Goal: Task Accomplishment & Management: Manage account settings

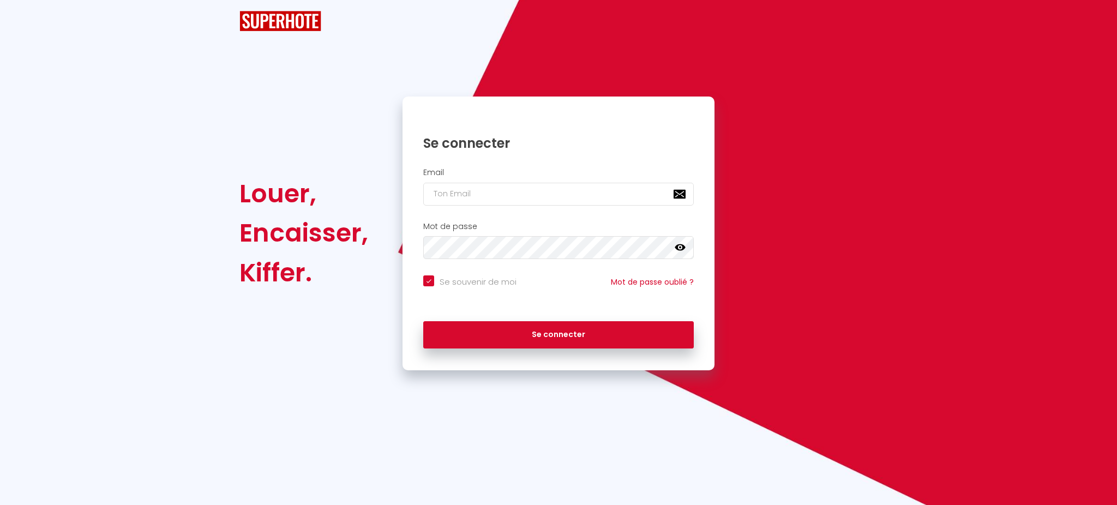
checkbox input "true"
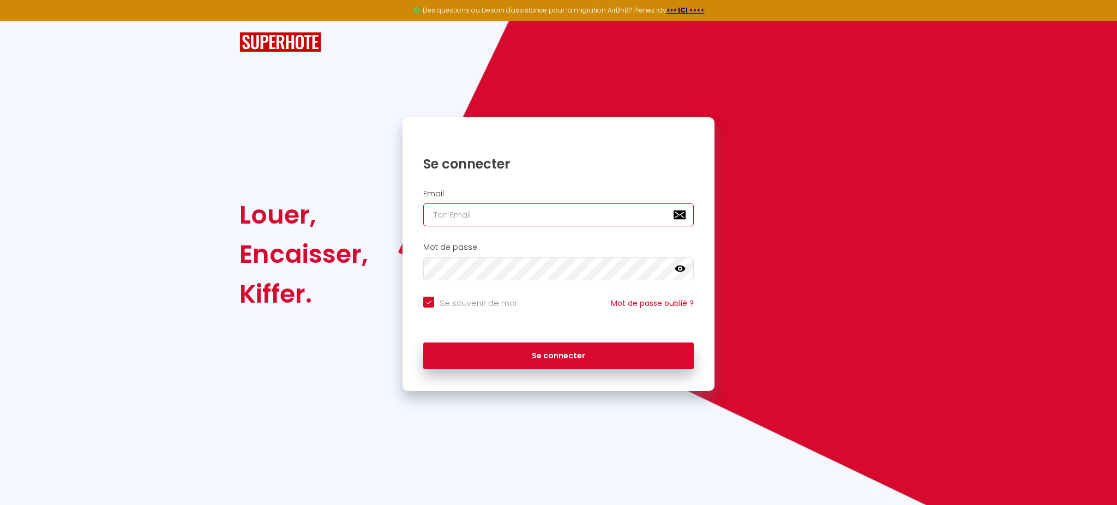
click at [466, 212] on input "email" at bounding box center [558, 214] width 270 height 23
type input "y"
checkbox input "true"
type input "yu"
checkbox input "true"
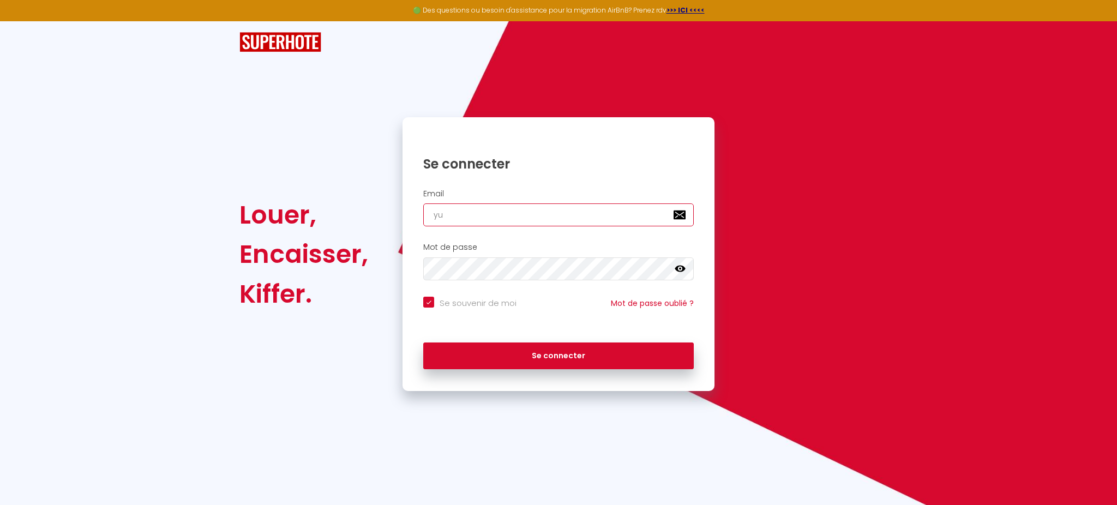
type input "yuc"
checkbox input "true"
type input "yucc"
checkbox input "true"
type input "yucca"
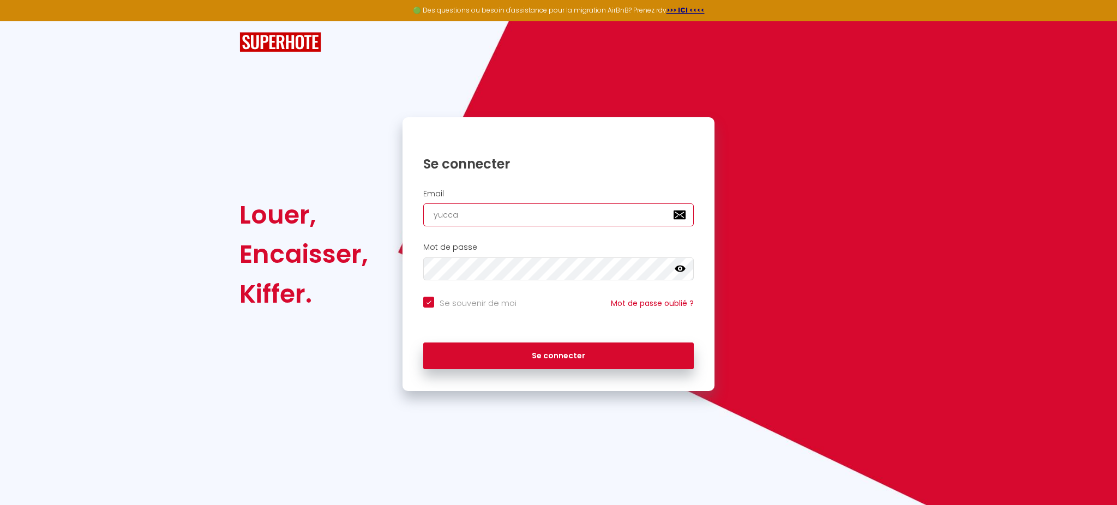
checkbox input "true"
type input "yucca6"
checkbox input "true"
type input "yucca63"
checkbox input "true"
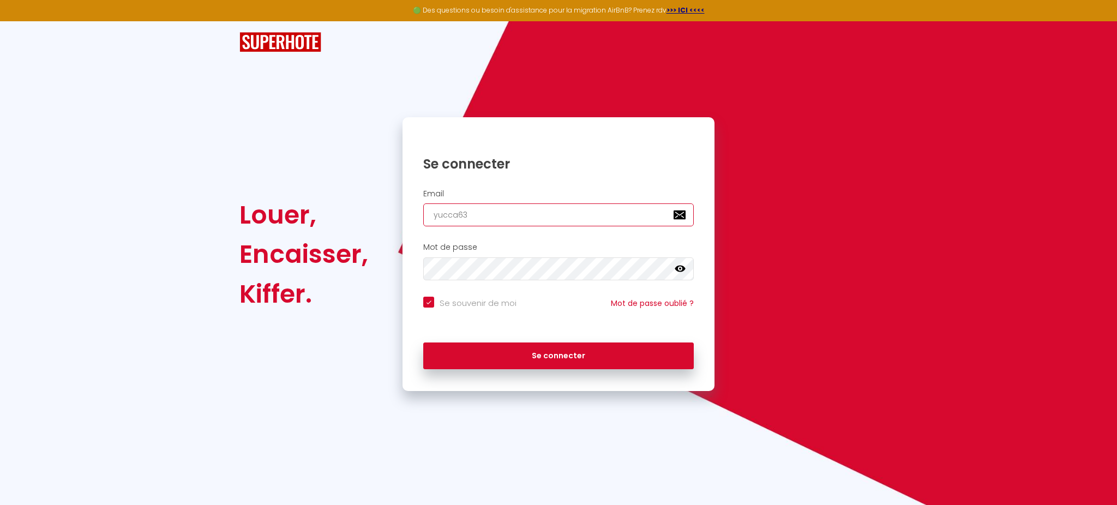
type input "yucca63@"
checkbox input "true"
type input "yucca63@h"
checkbox input "true"
type input "yucca63@ho"
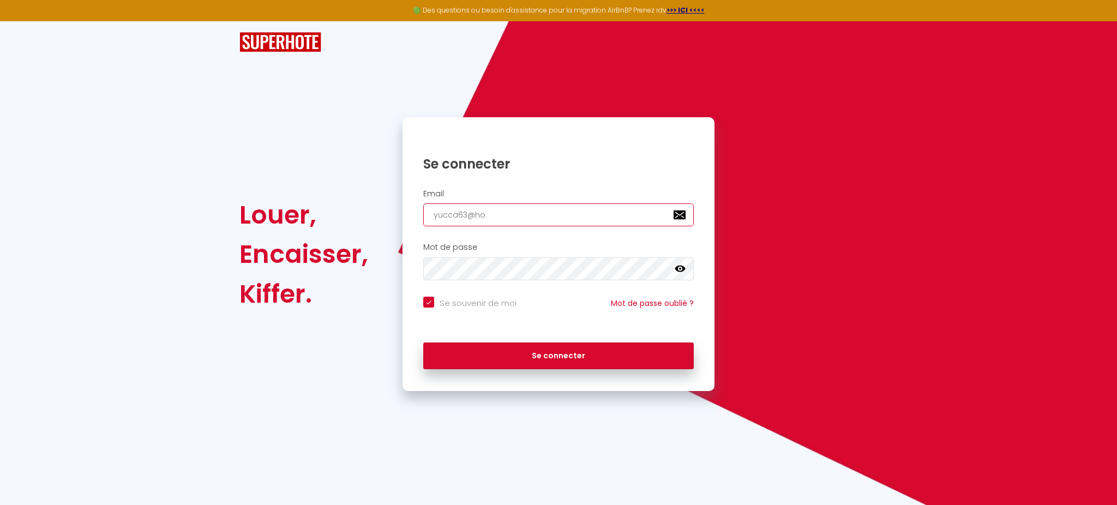
checkbox input "true"
type input "yucca63@hot"
checkbox input "true"
type input "yucca63@hotm"
checkbox input "true"
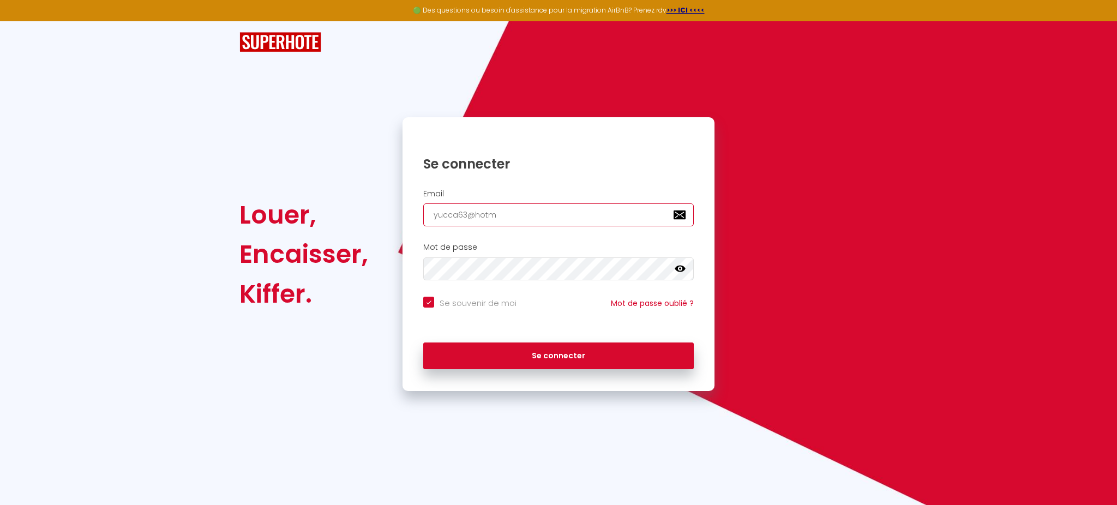
type input "yucca63@hotma"
checkbox input "true"
type input "yucca63@hotmai"
checkbox input "true"
type input "[EMAIL_ADDRESS]"
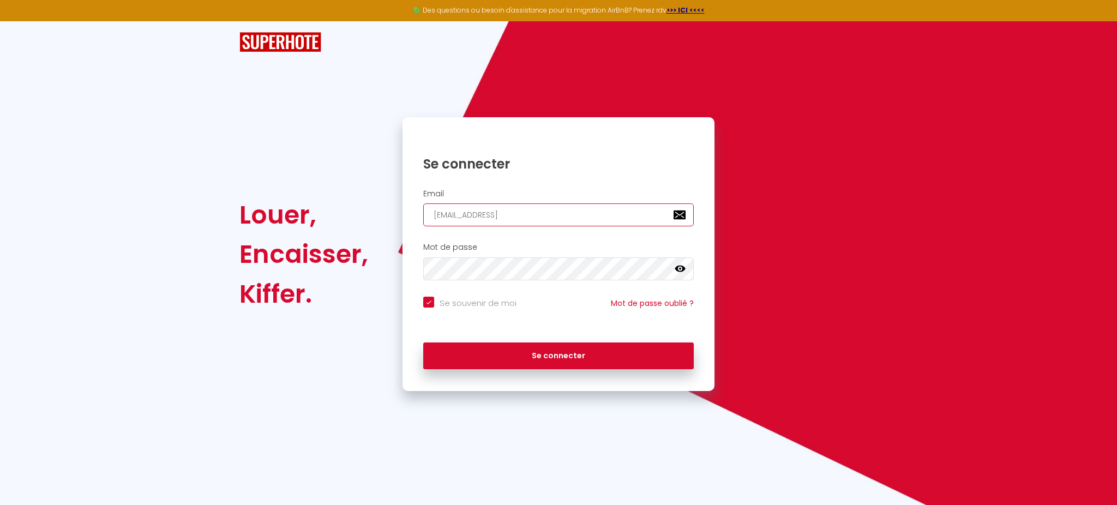
checkbox input "true"
type input "[EMAIL_ADDRESS]."
checkbox input "true"
type input "yucca63@hotmail.f"
checkbox input "true"
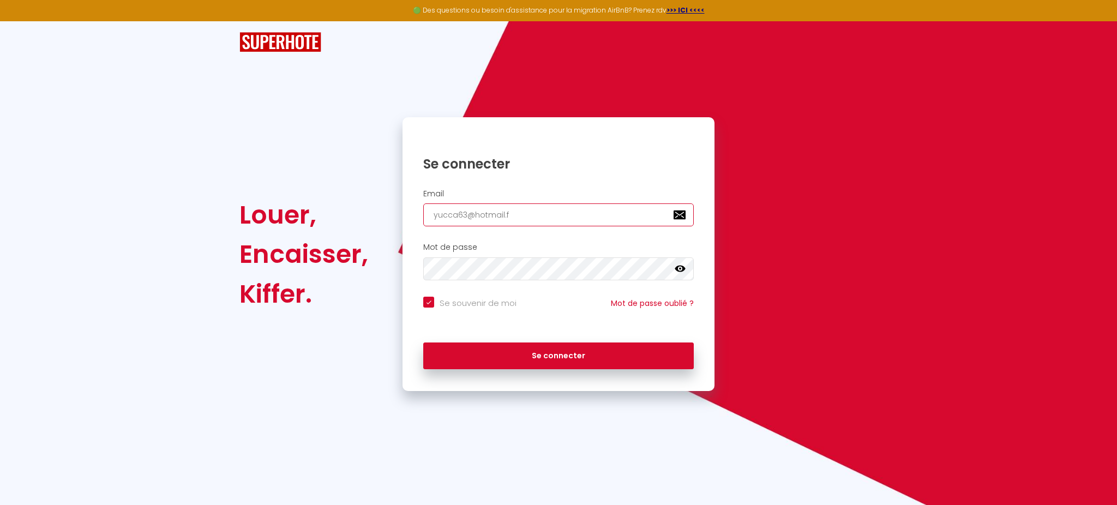
type input "[EMAIL_ADDRESS][DOMAIN_NAME]"
checkbox input "true"
type input "[EMAIL_ADDRESS][DOMAIN_NAME]"
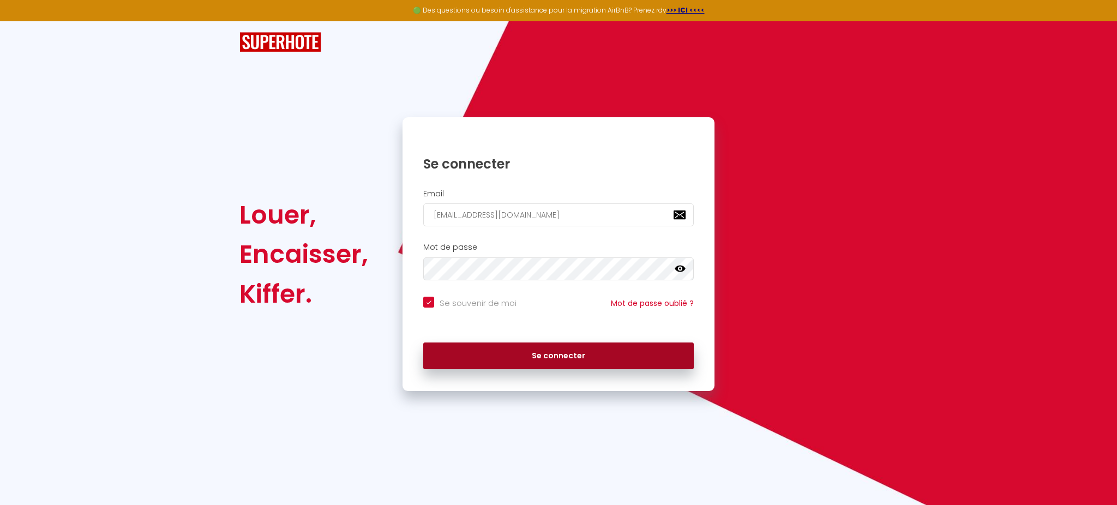
click at [577, 358] on button "Se connecter" at bounding box center [558, 355] width 270 height 27
checkbox input "true"
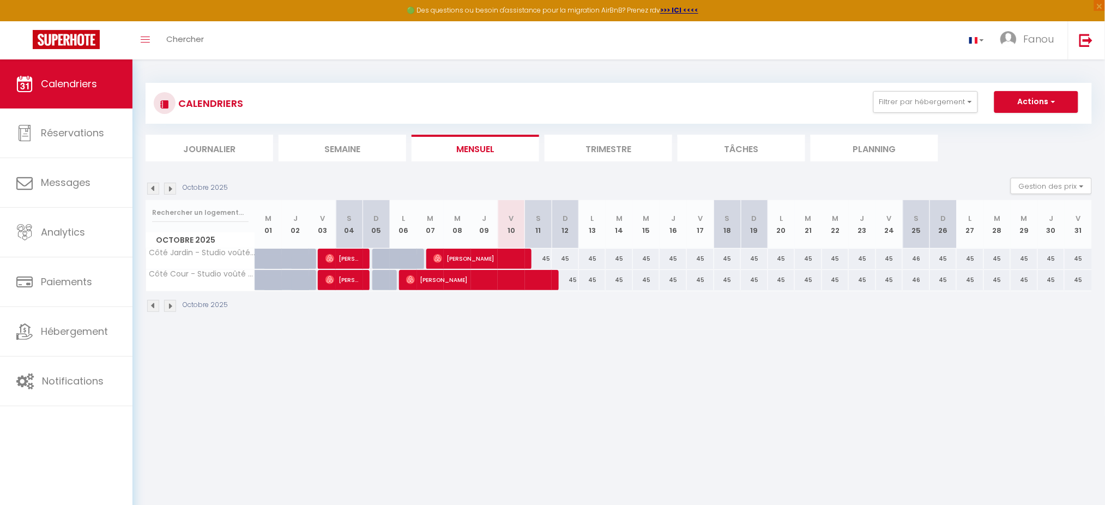
click at [155, 188] on img at bounding box center [153, 189] width 12 height 12
